Goal: Task Accomplishment & Management: Manage account settings

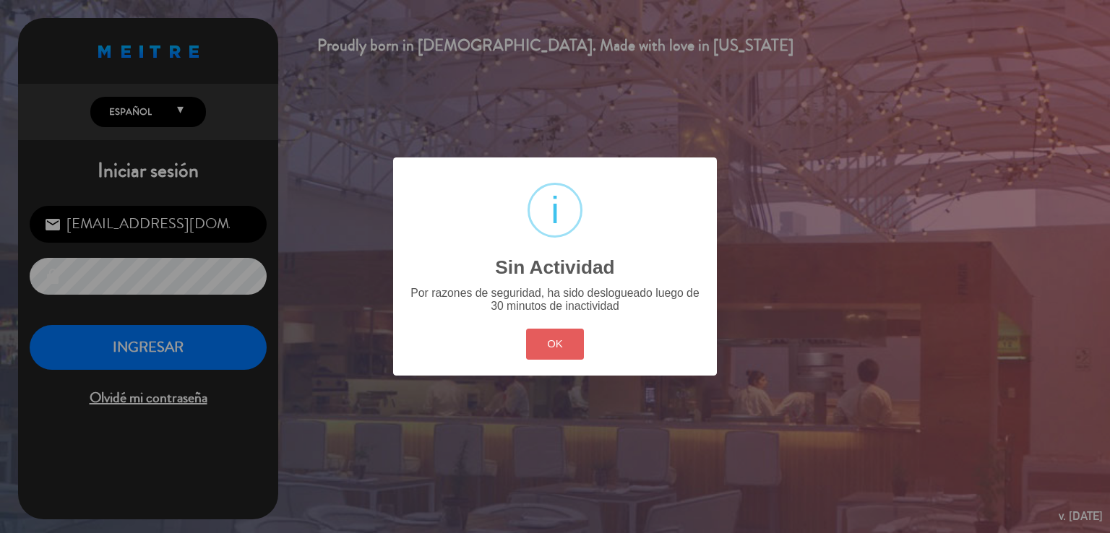
click at [528, 343] on button "OK" at bounding box center [555, 344] width 59 height 31
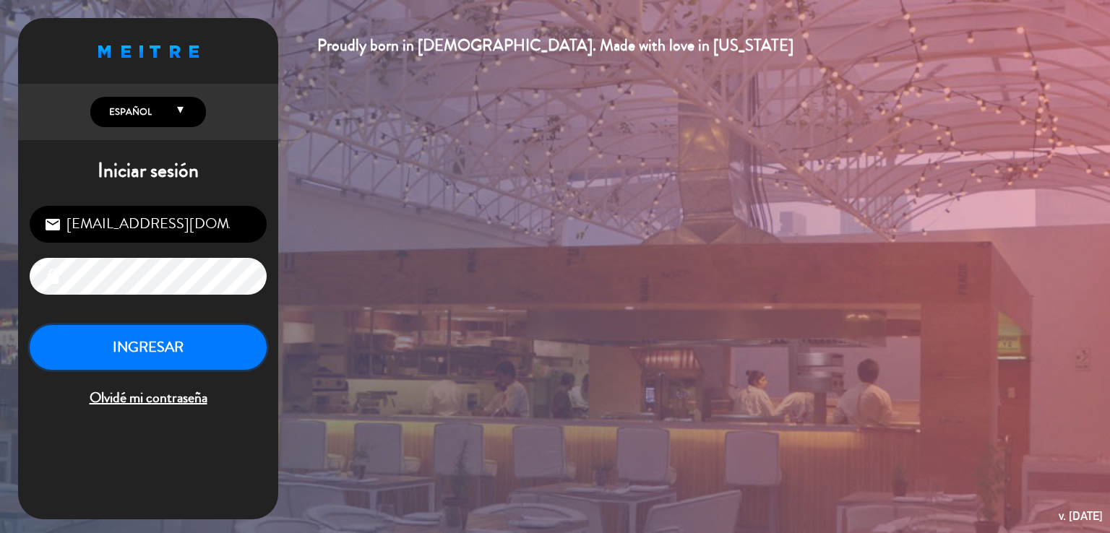
click at [208, 355] on button "INGRESAR" at bounding box center [148, 348] width 237 height 46
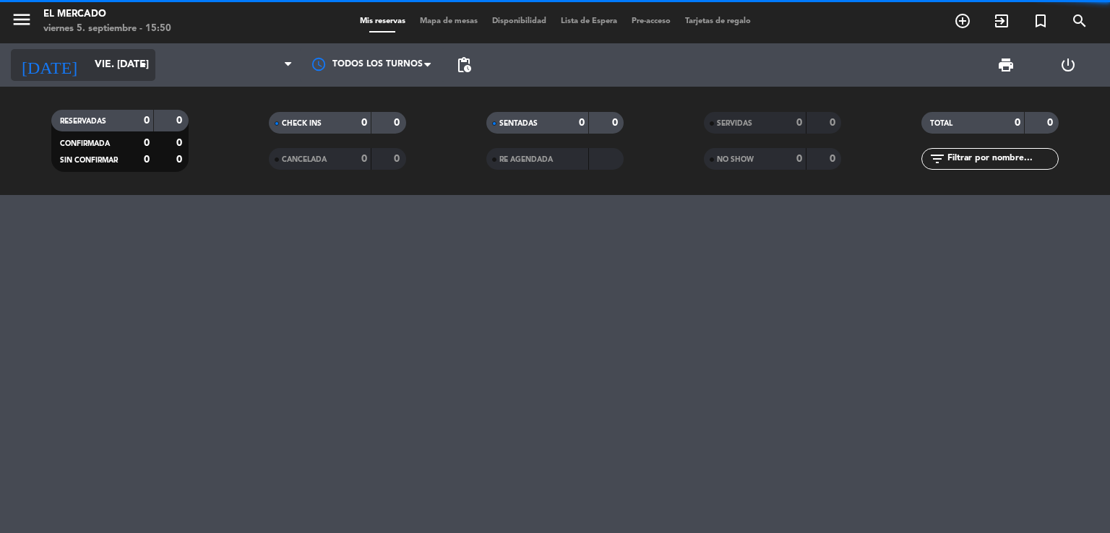
click at [127, 73] on input "vie. [DATE]" at bounding box center [155, 65] width 137 height 26
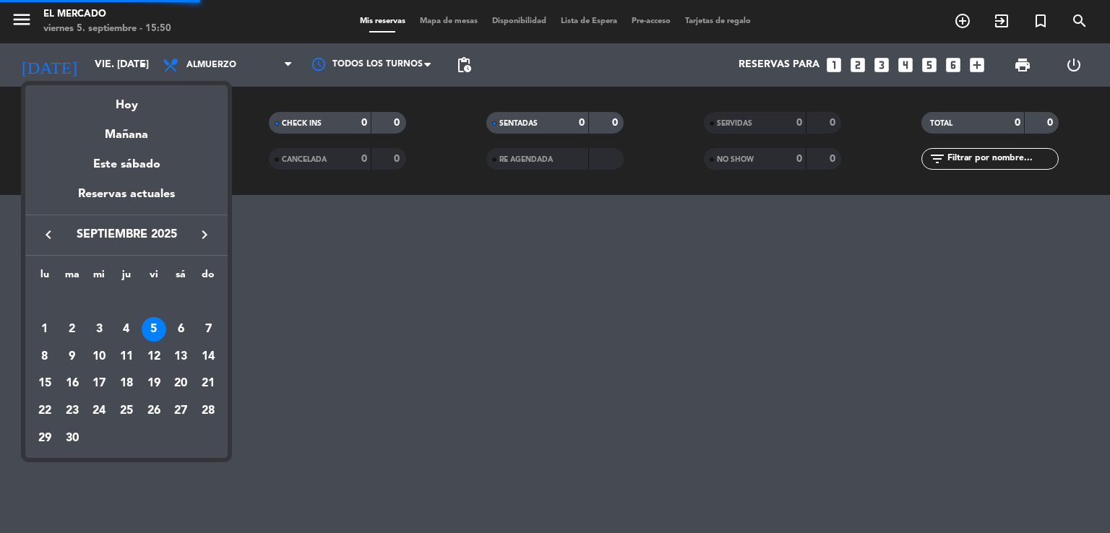
click at [210, 243] on icon "keyboard_arrow_right" at bounding box center [204, 234] width 17 height 17
click at [193, 239] on button "keyboard_arrow_right" at bounding box center [204, 234] width 26 height 19
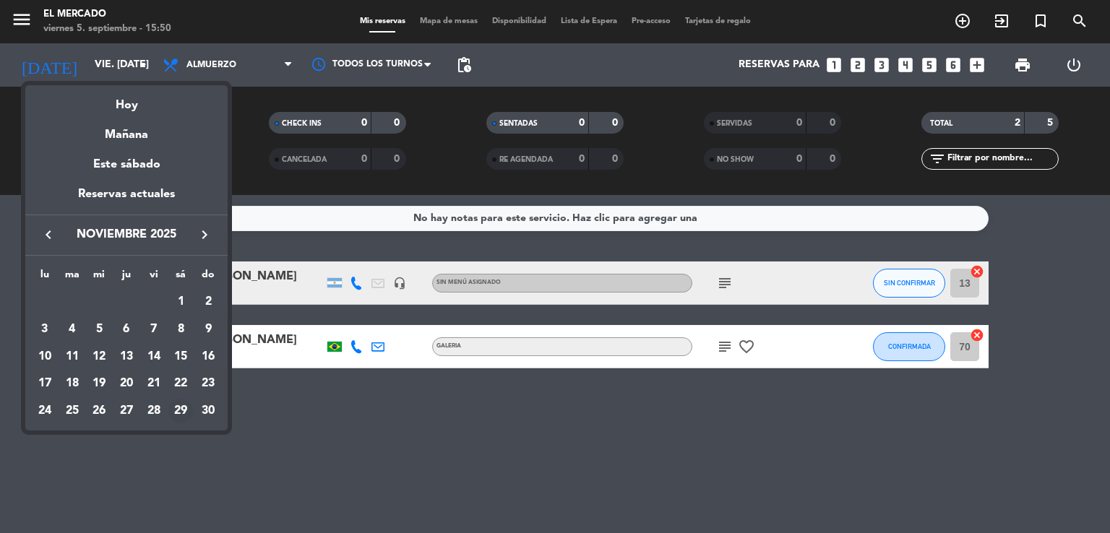
click at [171, 417] on div "29" at bounding box center [180, 411] width 25 height 25
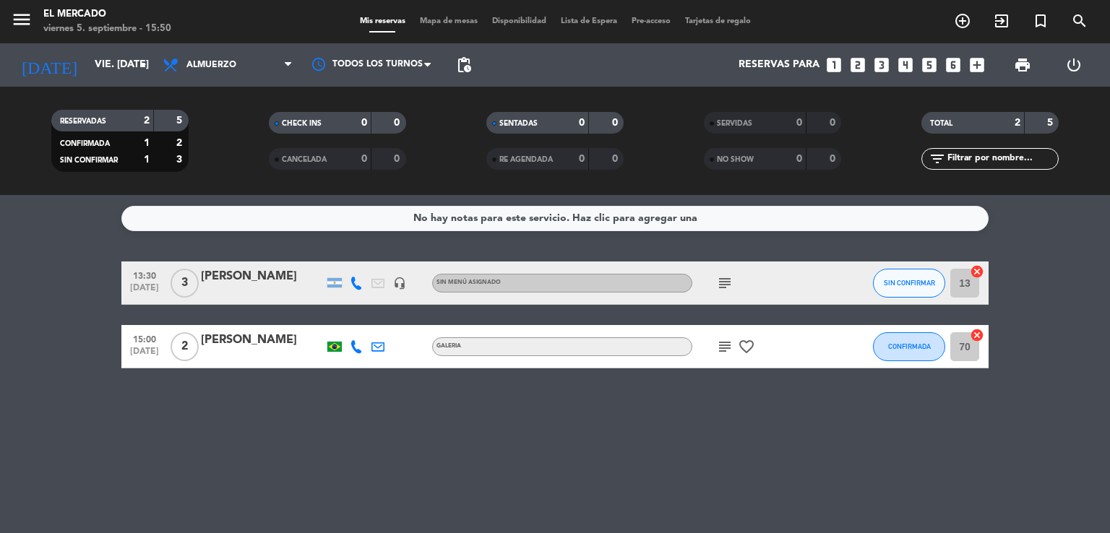
type input "sáb. [DATE]"
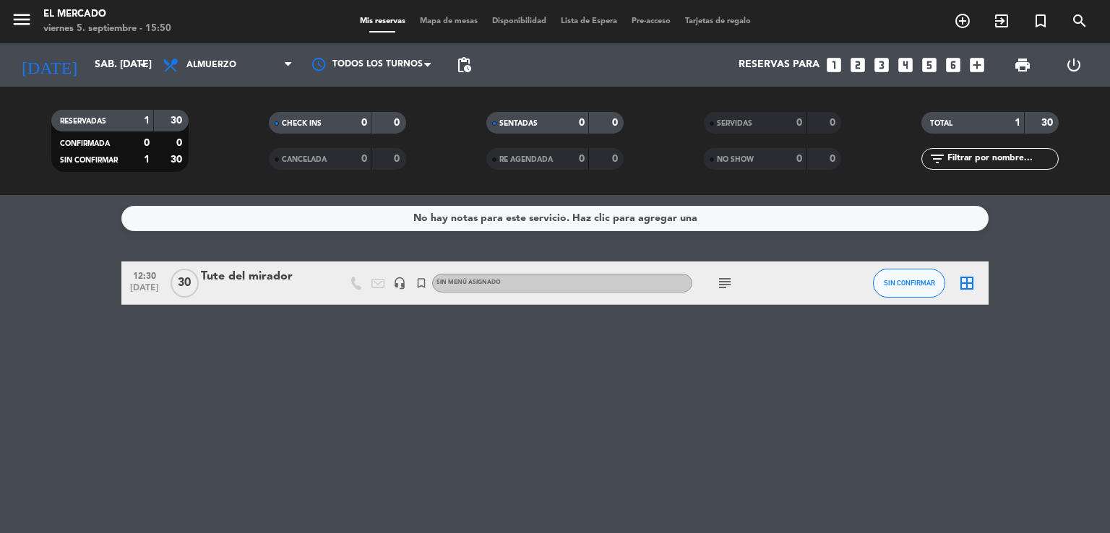
click at [735, 290] on span "subject" at bounding box center [725, 283] width 22 height 17
click at [726, 288] on icon "subject" at bounding box center [724, 283] width 17 height 17
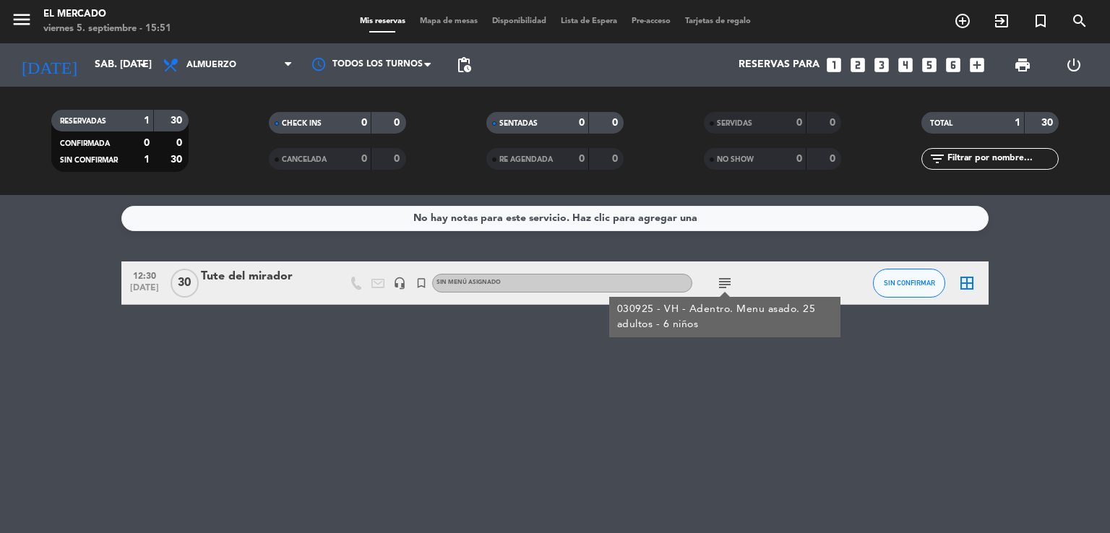
click at [222, 256] on div "No hay notas para este servicio. Haz clic para agregar una 12:30 [DATE] Tute de…" at bounding box center [555, 364] width 1110 height 338
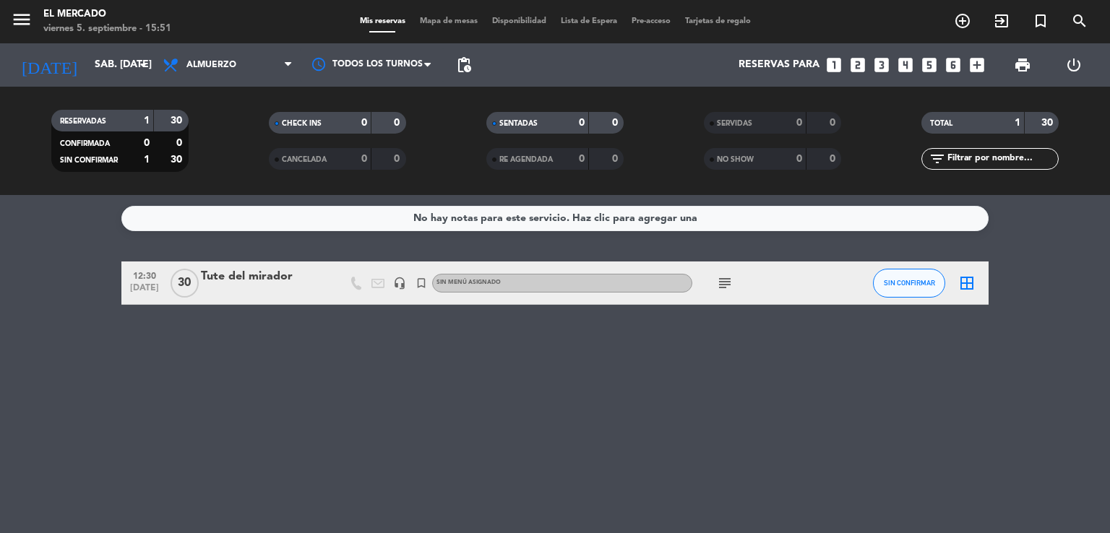
click at [224, 275] on div "Tute del mirador" at bounding box center [262, 276] width 123 height 19
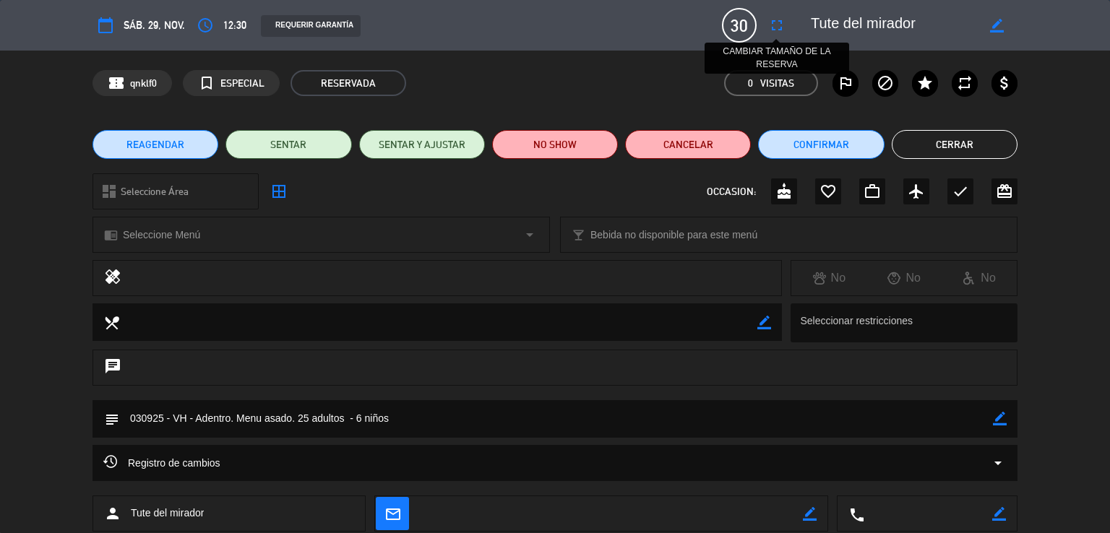
click at [780, 27] on icon "fullscreen" at bounding box center [776, 25] width 17 height 17
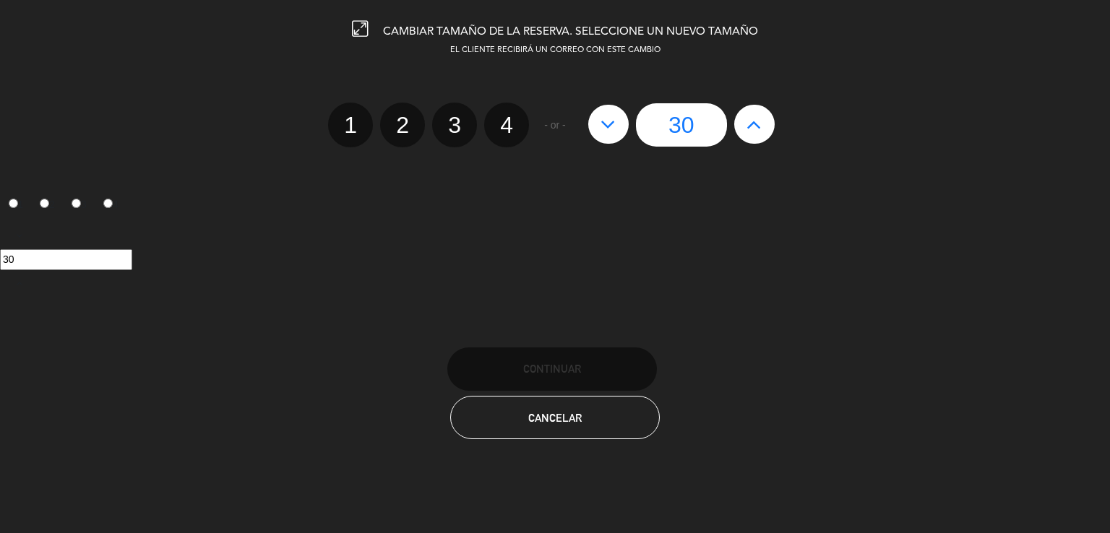
click at [754, 135] on button at bounding box center [754, 124] width 40 height 39
type input "31"
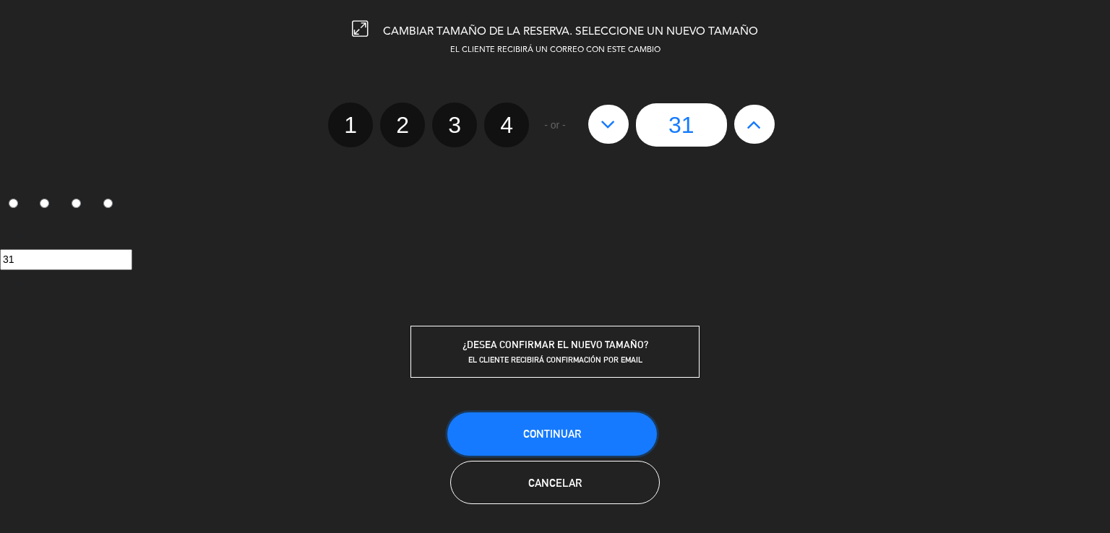
click at [584, 429] on button "Continuar" at bounding box center [552, 434] width 210 height 43
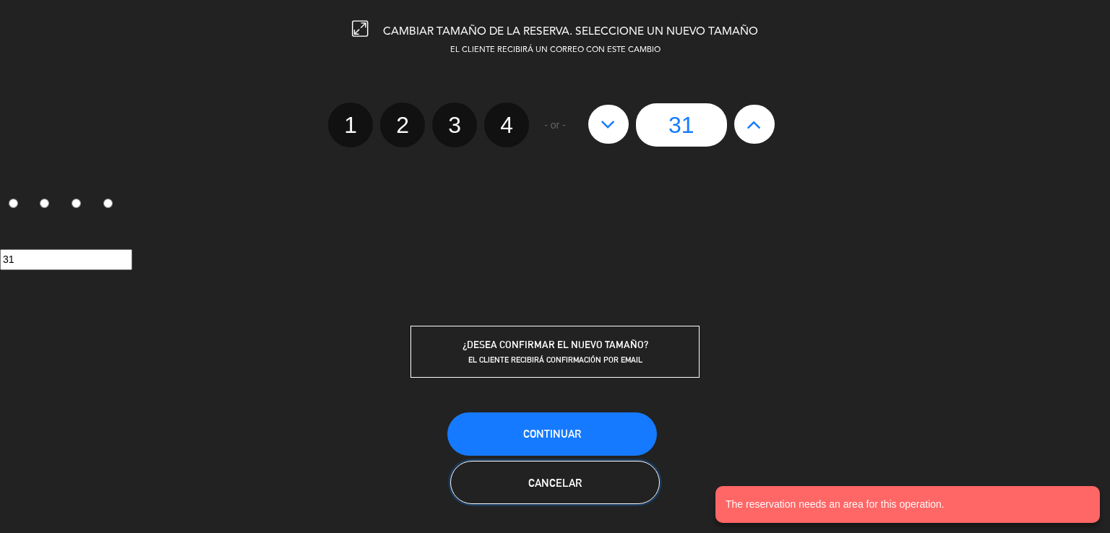
click at [575, 472] on button "Cancelar" at bounding box center [555, 482] width 210 height 43
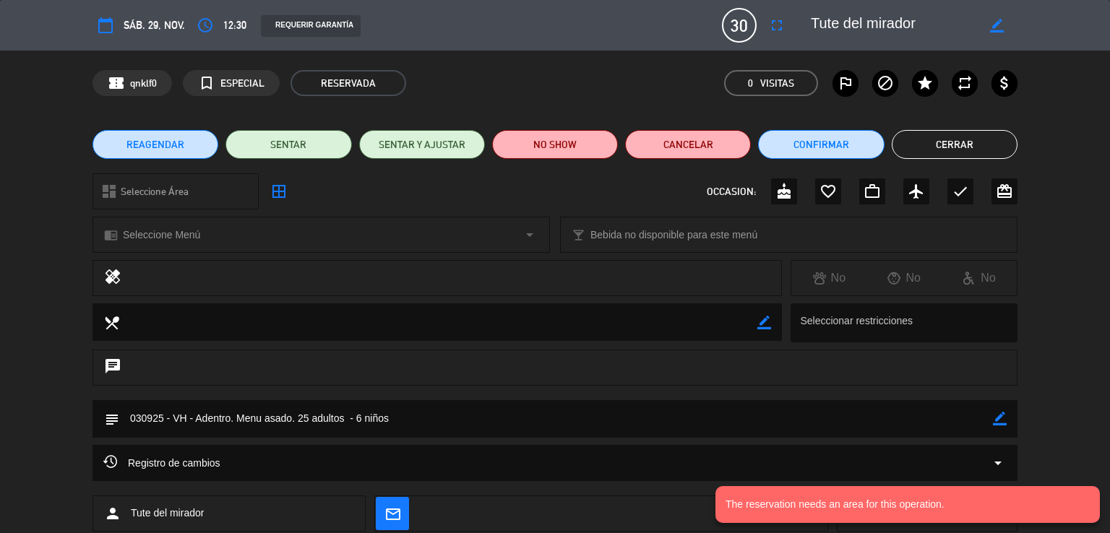
click at [185, 143] on button "REAGENDAR" at bounding box center [155, 144] width 126 height 29
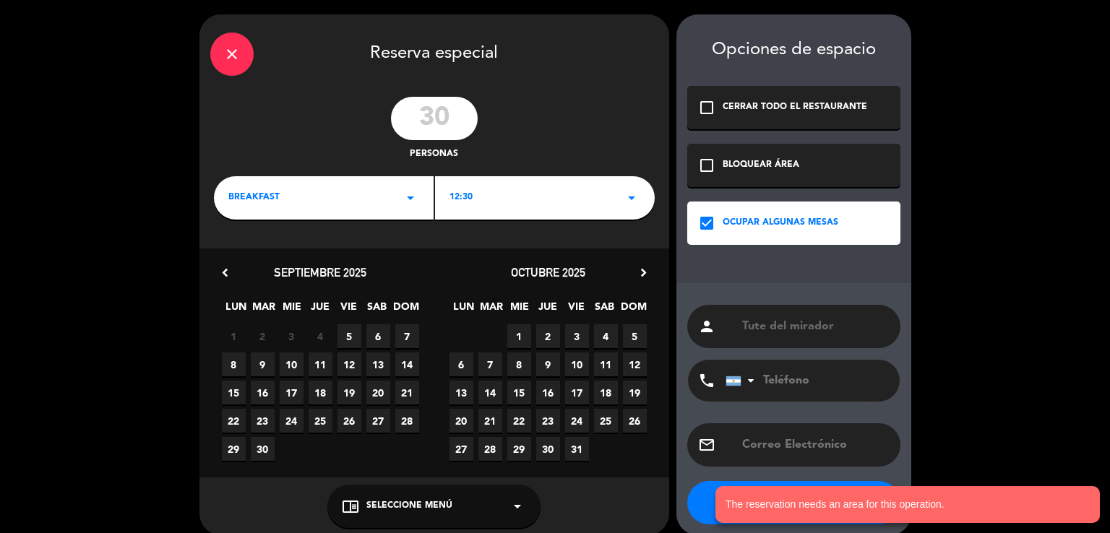
click at [449, 114] on input "30" at bounding box center [434, 118] width 87 height 43
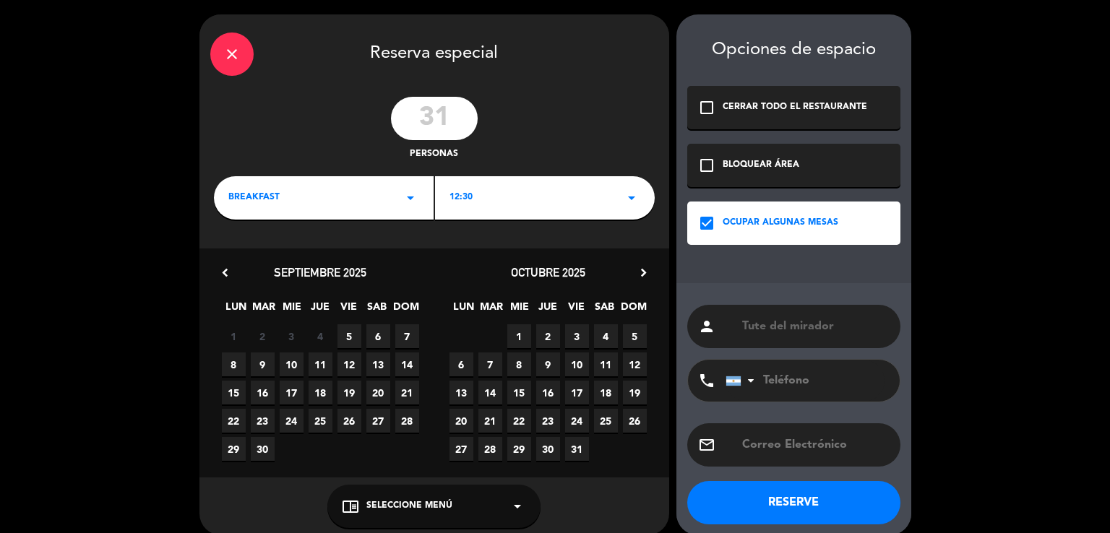
type input "31"
click at [642, 281] on div "octubre 2025 chevron_right" at bounding box center [548, 273] width 228 height 20
click at [645, 270] on icon "chevron_right" at bounding box center [643, 272] width 15 height 15
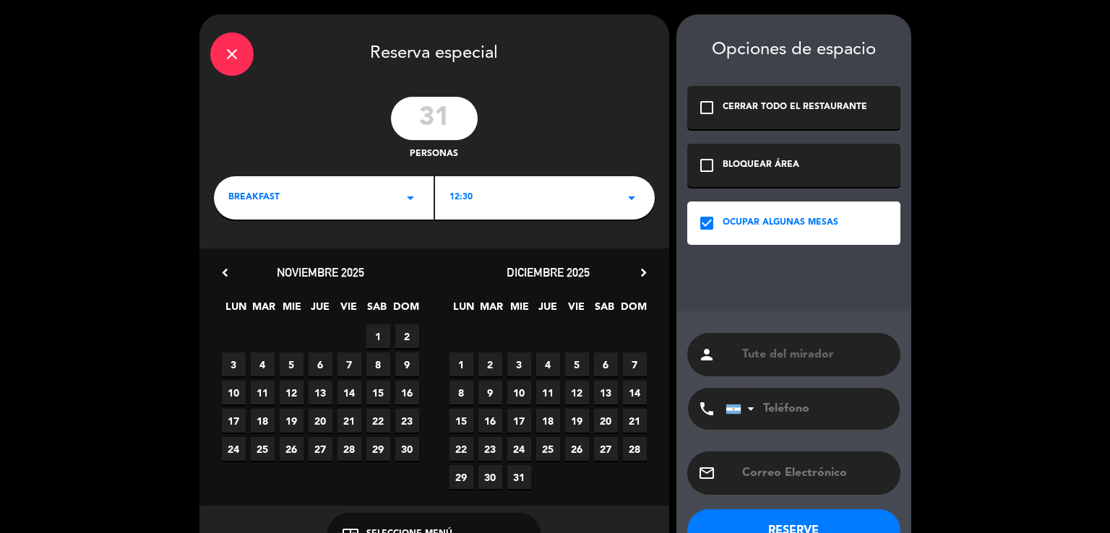
click at [373, 452] on span "29" at bounding box center [378, 449] width 24 height 24
click at [284, 202] on div "BREAKFAST arrow_drop_down" at bounding box center [324, 197] width 220 height 43
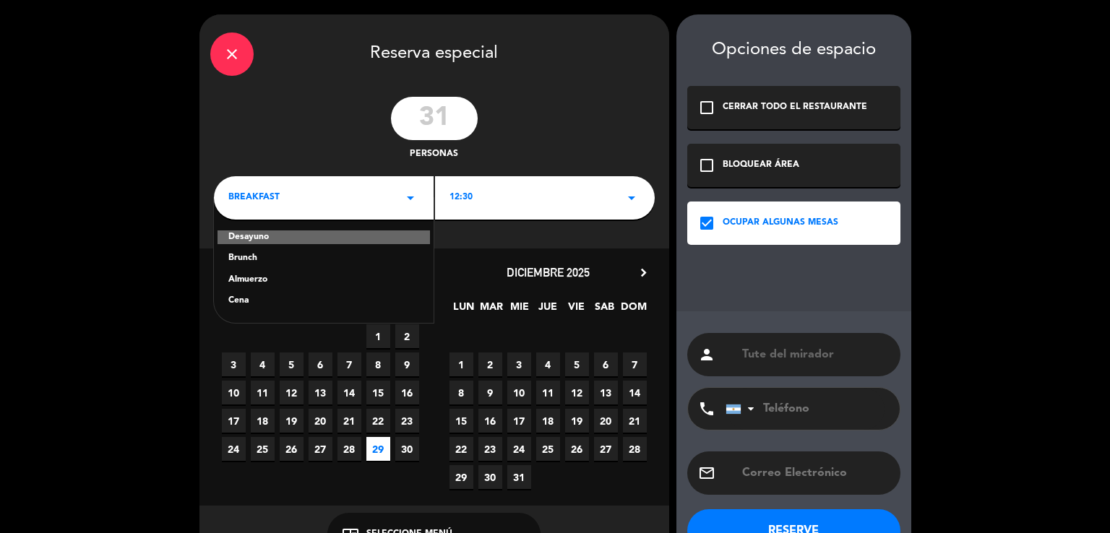
click at [260, 274] on div "Almuerzo" at bounding box center [323, 280] width 191 height 14
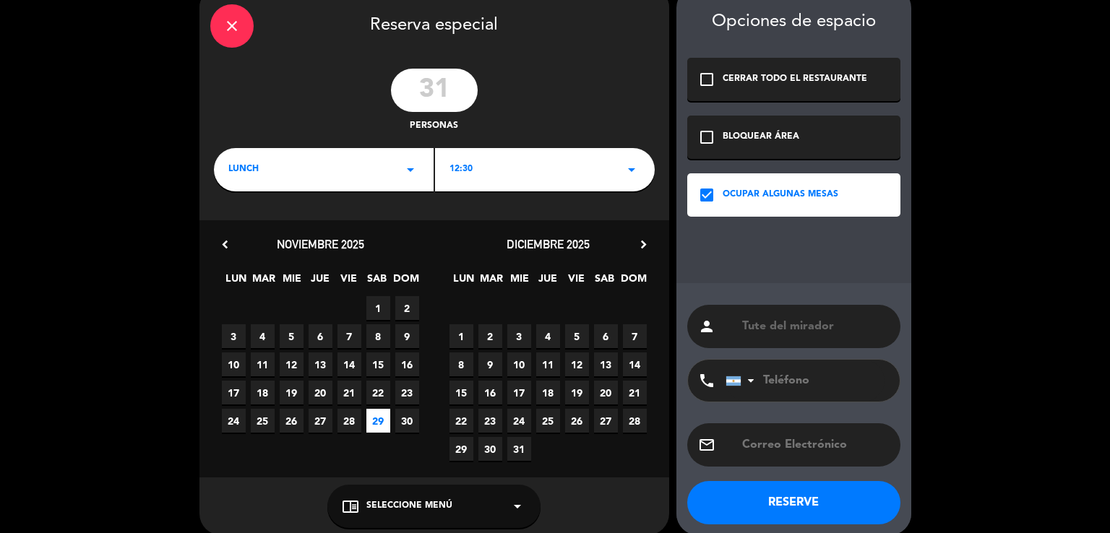
scroll to position [43, 0]
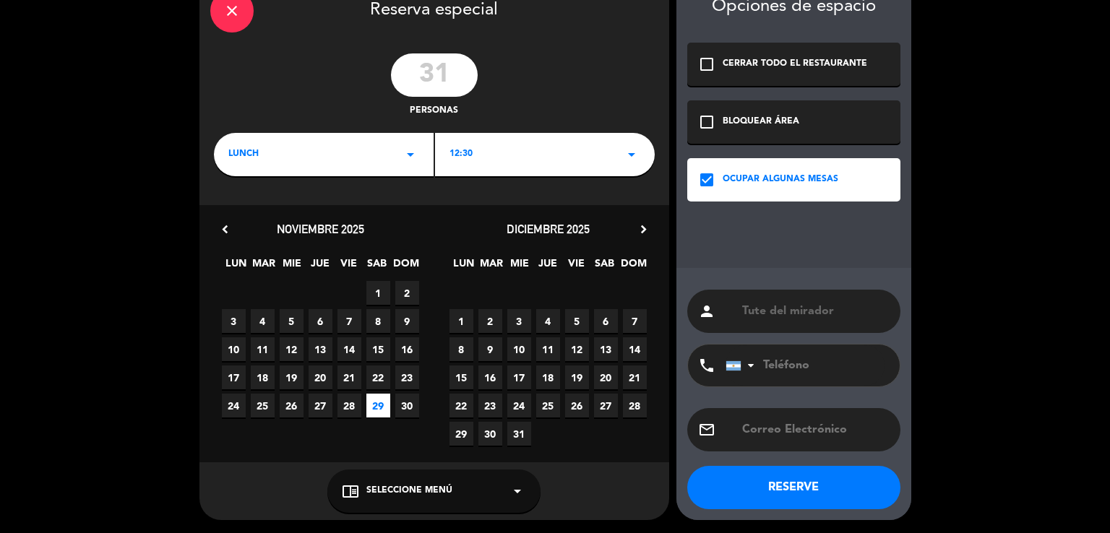
click at [777, 487] on button "RESERVE" at bounding box center [793, 487] width 213 height 43
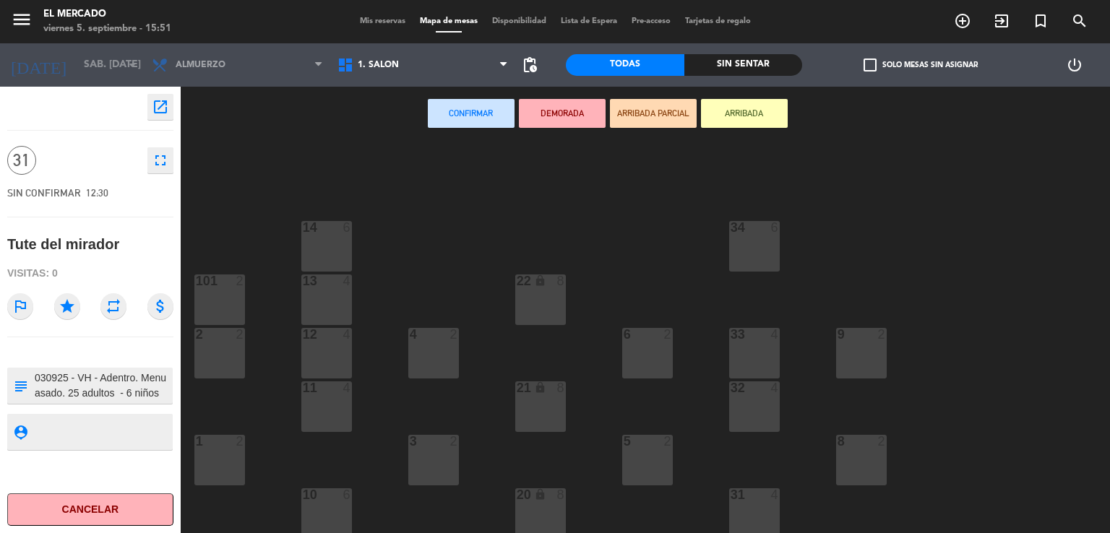
click at [377, 24] on span "Mis reservas" at bounding box center [383, 21] width 60 height 8
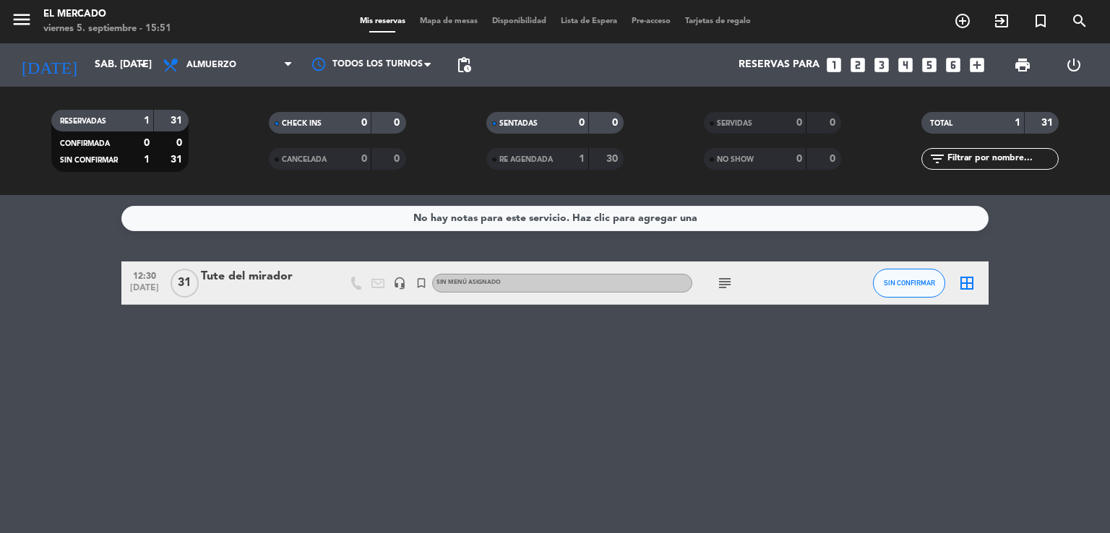
click at [718, 277] on icon "subject" at bounding box center [724, 283] width 17 height 17
